Goal: Information Seeking & Learning: Check status

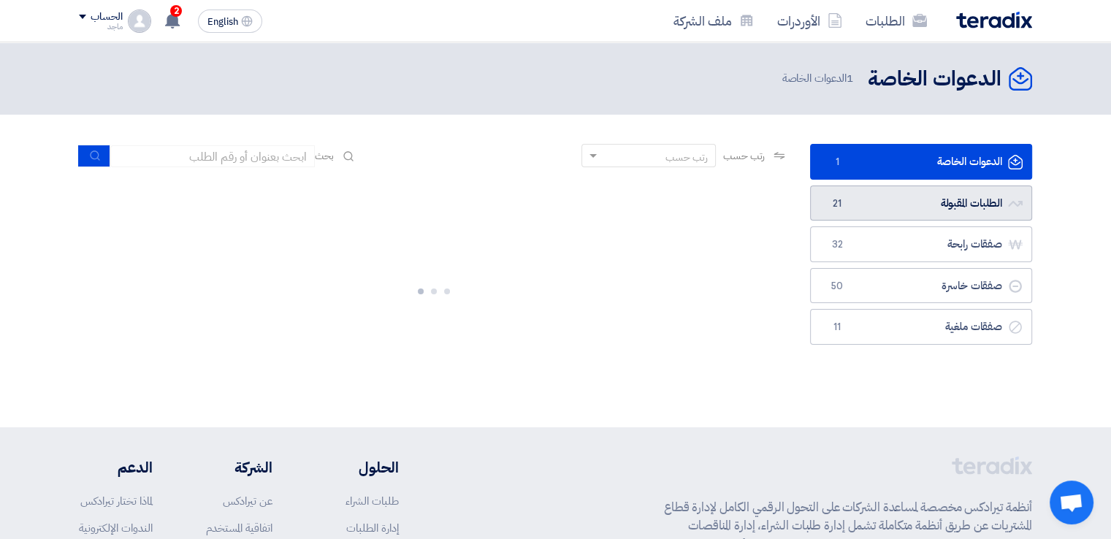
click at [869, 208] on link "الطلبات المقبولة الطلبات المقبولة 21" at bounding box center [921, 204] width 222 height 36
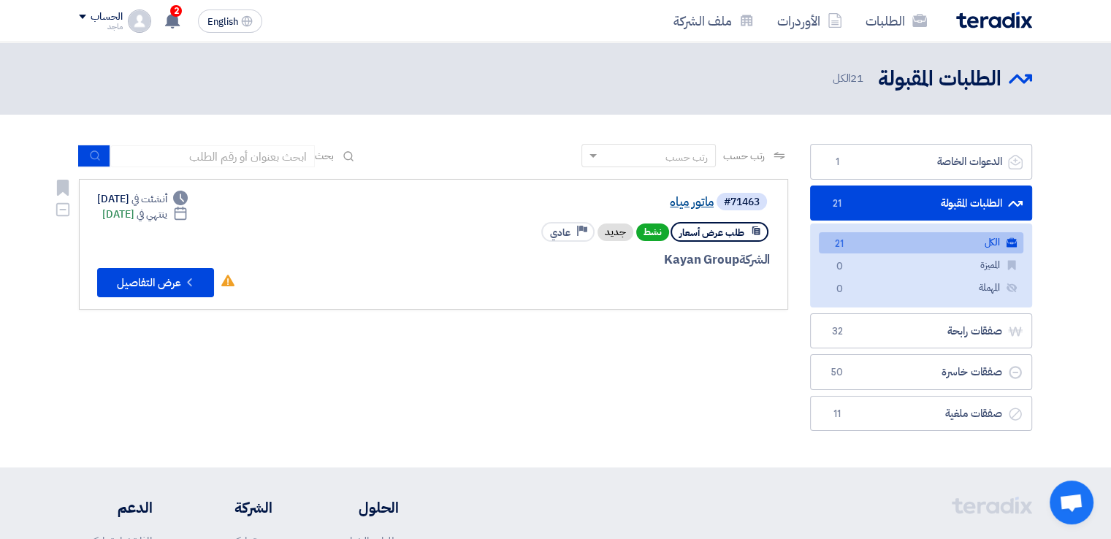
click at [701, 205] on link "ماتور مياه" at bounding box center [568, 202] width 292 height 13
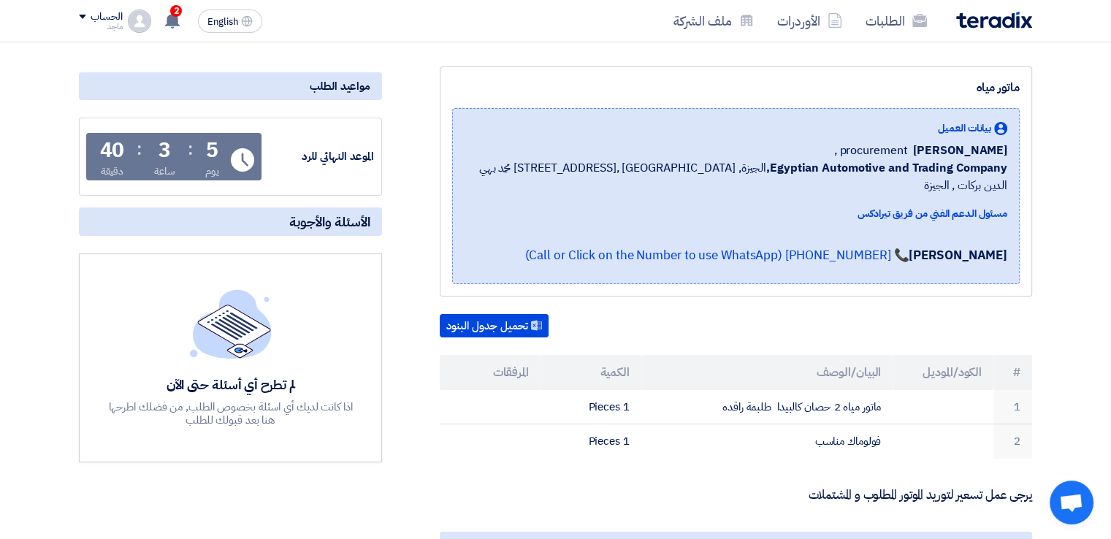
scroll to position [180, 0]
